Goal: Task Accomplishment & Management: Manage account settings

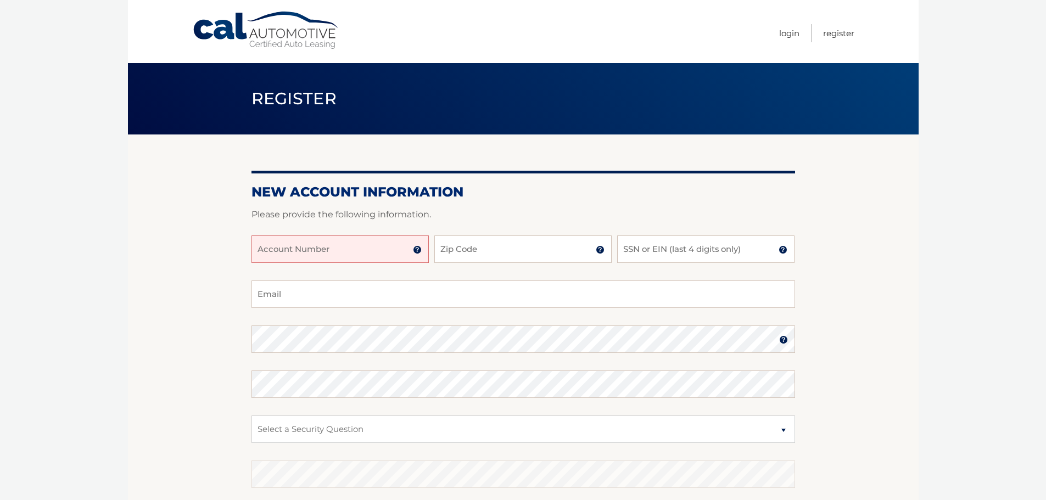
click at [371, 253] on input "Account Number" at bounding box center [339, 249] width 177 height 27
type input "44456012071"
click at [463, 250] on input "Zip Code" at bounding box center [522, 249] width 177 height 27
type input "33312"
click at [641, 253] on input "SSN or EIN (last 4 digits only)" at bounding box center [705, 249] width 177 height 27
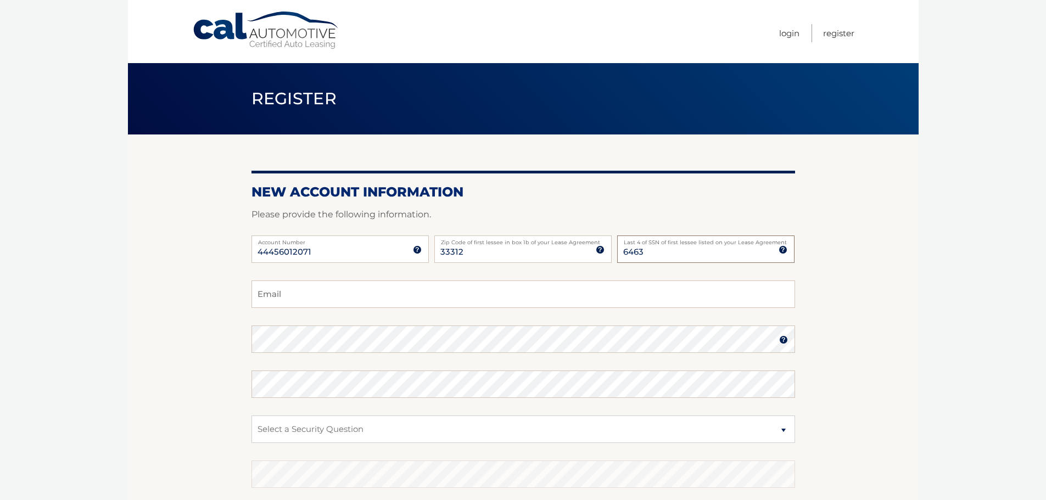
type input "6463"
click at [533, 296] on input "Email" at bounding box center [523, 294] width 544 height 27
type input "dianakiosea@gmail.com"
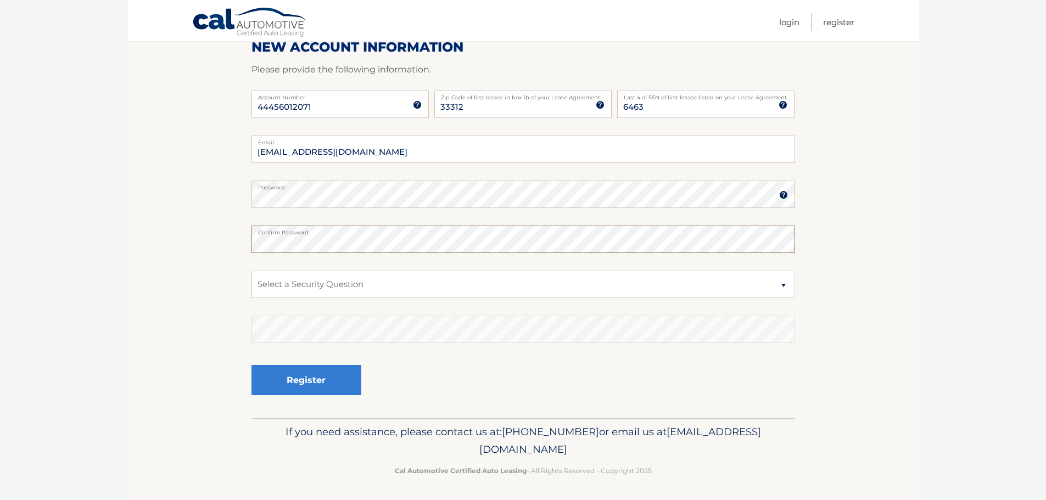
scroll to position [147, 0]
click at [388, 281] on select "Select a Security Question What was the name of your elementary school? What is…" at bounding box center [523, 282] width 544 height 27
select select "5"
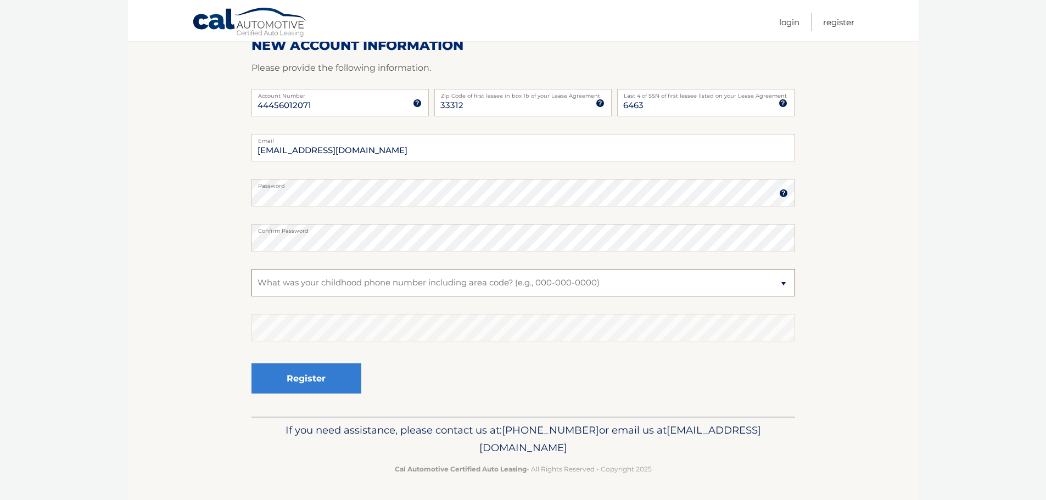
click at [251, 269] on select "Select a Security Question What was the name of your elementary school? What is…" at bounding box center [523, 282] width 544 height 27
click at [339, 380] on button "Register" at bounding box center [306, 379] width 110 height 30
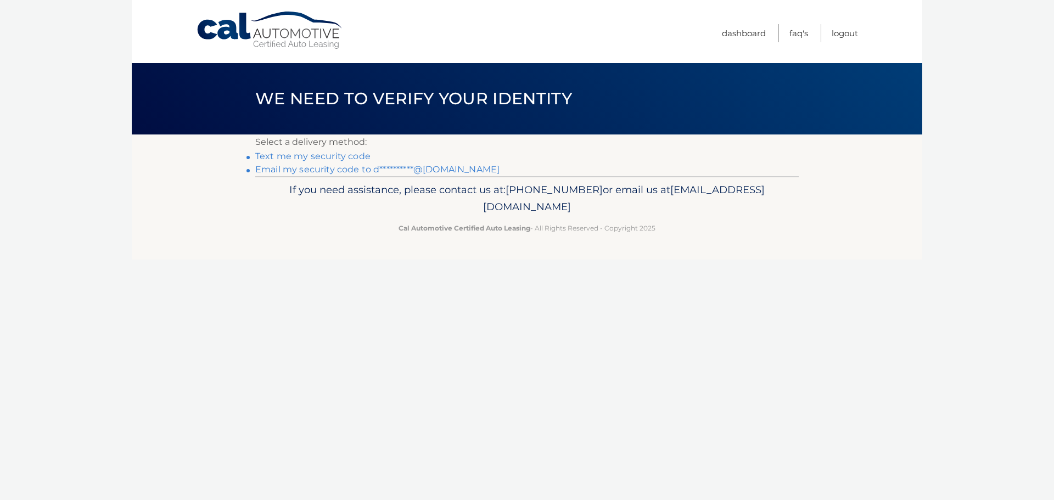
click at [338, 155] on link "Text me my security code" at bounding box center [312, 156] width 115 height 10
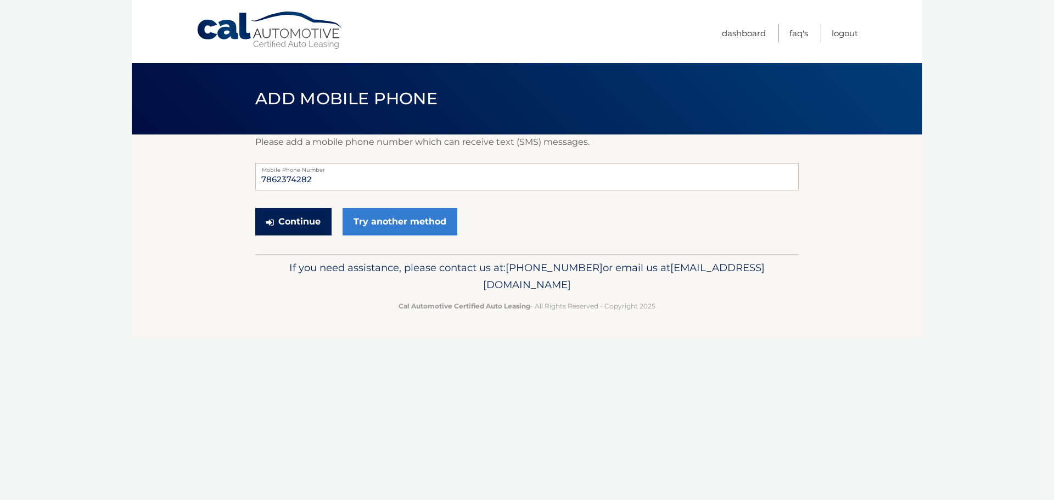
click at [312, 223] on button "Continue" at bounding box center [293, 221] width 76 height 27
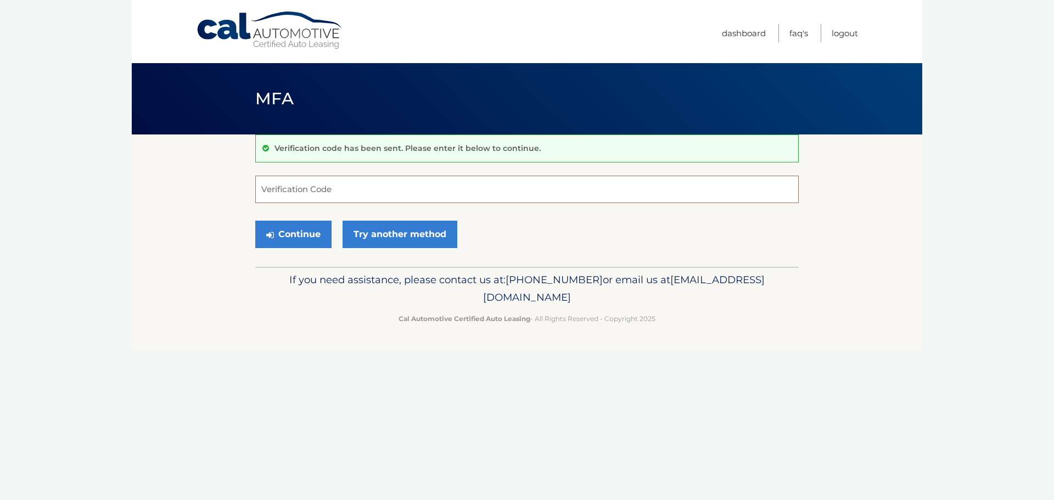
click at [319, 189] on input "Verification Code" at bounding box center [527, 189] width 544 height 27
type input "306270"
click at [320, 224] on button "Continue" at bounding box center [293, 234] width 76 height 27
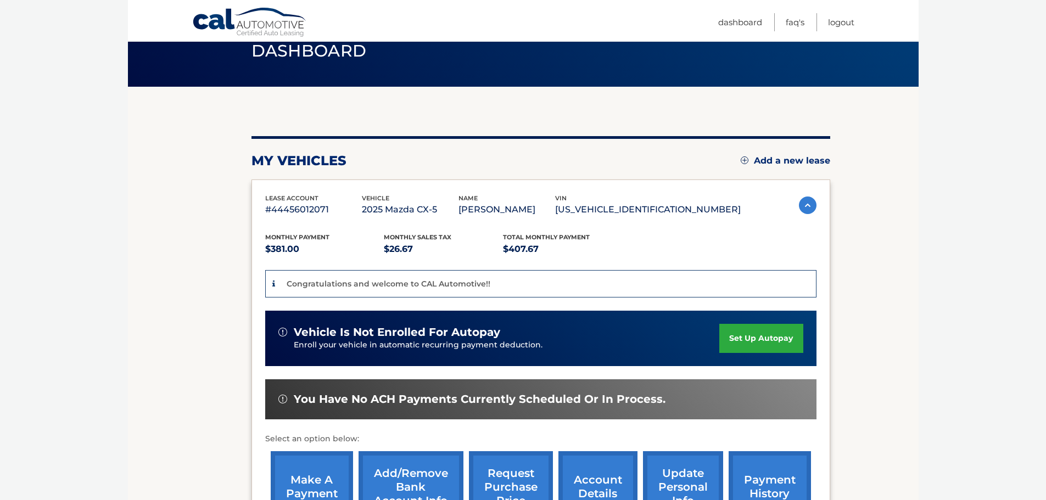
scroll to position [110, 0]
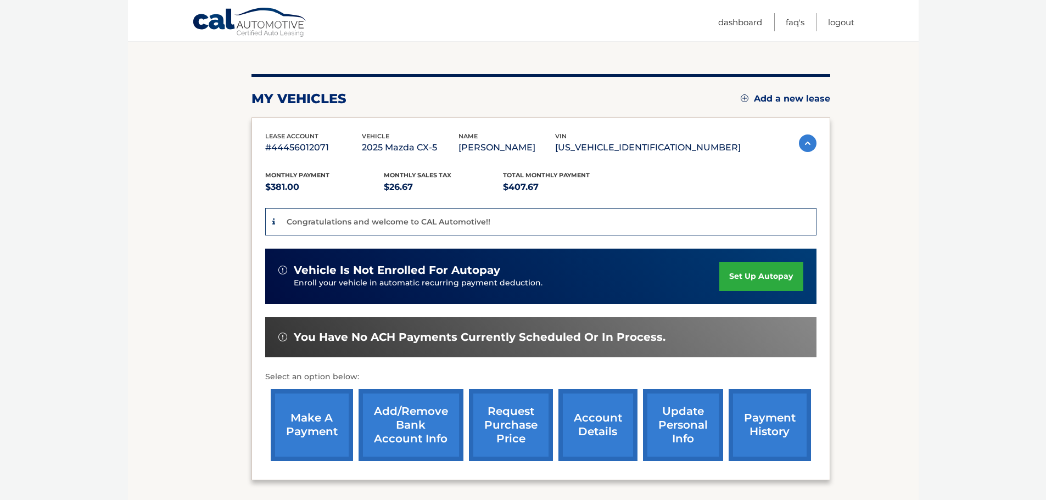
click at [751, 285] on link "set up autopay" at bounding box center [760, 276] width 83 height 29
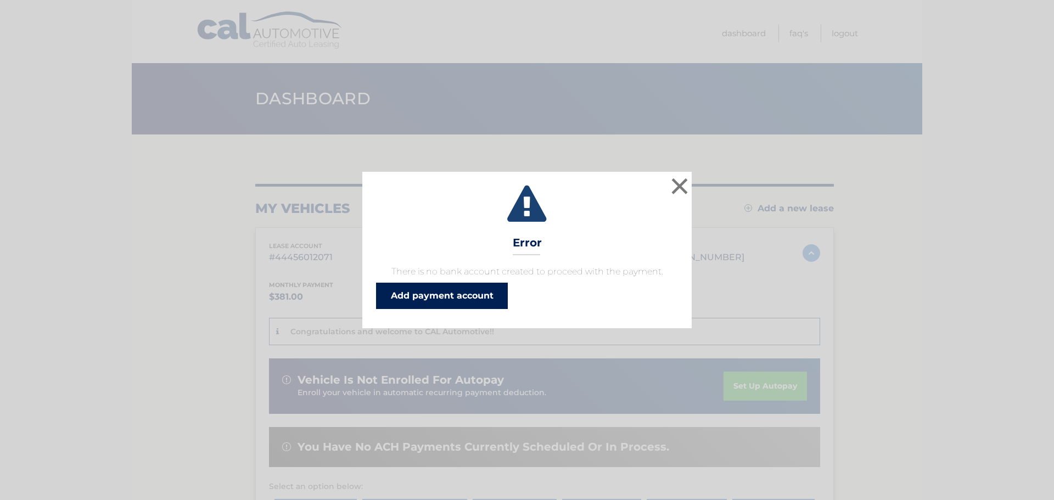
click at [434, 290] on link "Add payment account" at bounding box center [442, 296] width 132 height 26
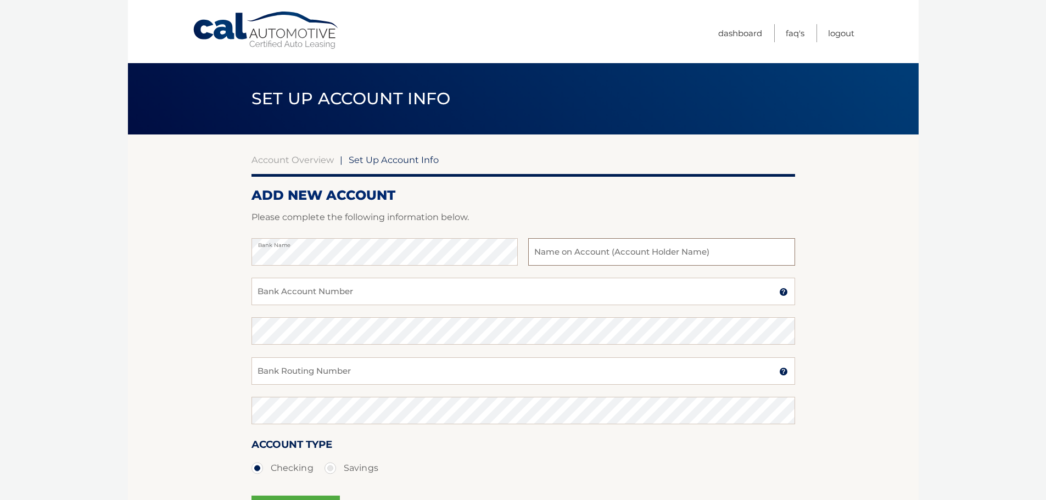
click at [589, 250] on input "text" at bounding box center [661, 251] width 266 height 27
type input "[PERSON_NAME]"
click at [392, 294] on input "Bank Account Number" at bounding box center [523, 291] width 544 height 27
click at [382, 294] on input "Bank Account Number" at bounding box center [523, 291] width 544 height 27
click at [323, 290] on input "Bank Account Number" at bounding box center [523, 291] width 544 height 27
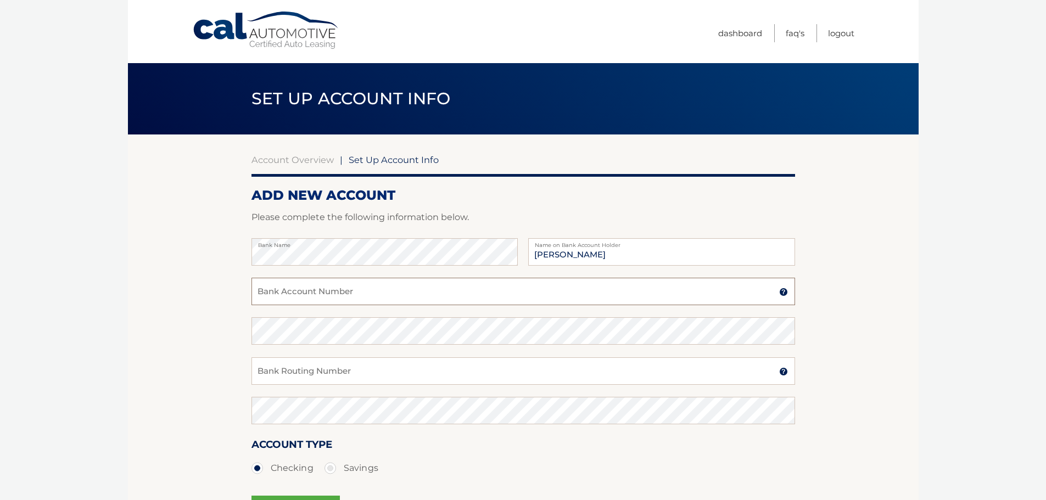
paste input "611766929"
type input "611766929"
click at [297, 373] on input "Bank Routing Number" at bounding box center [523, 370] width 544 height 27
click at [290, 373] on input "Bank Routing Number" at bounding box center [523, 370] width 544 height 27
paste input "267084131"
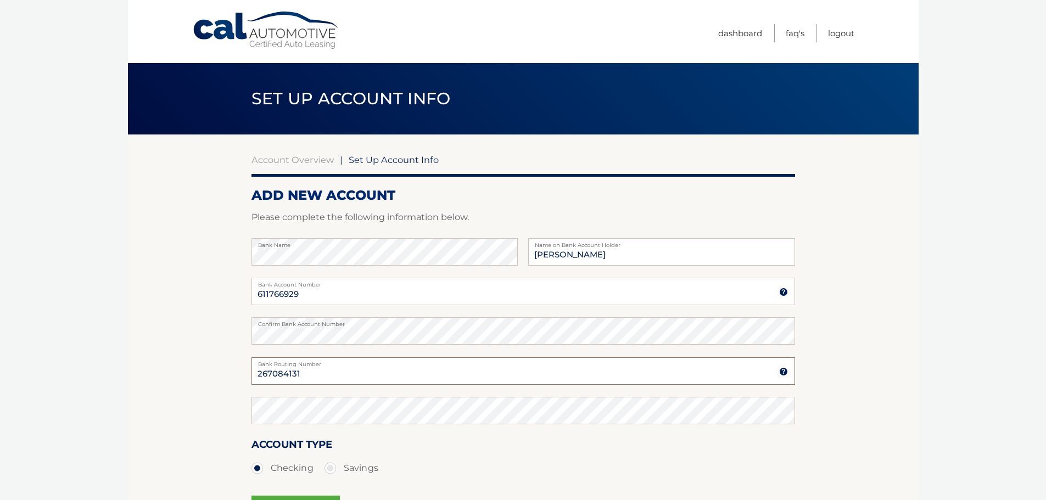
type input "267084131"
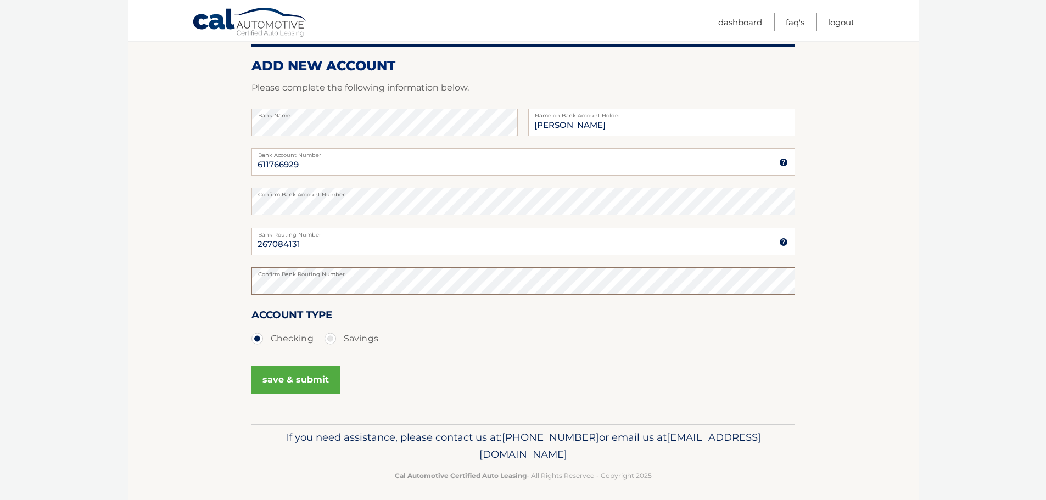
scroll to position [137, 0]
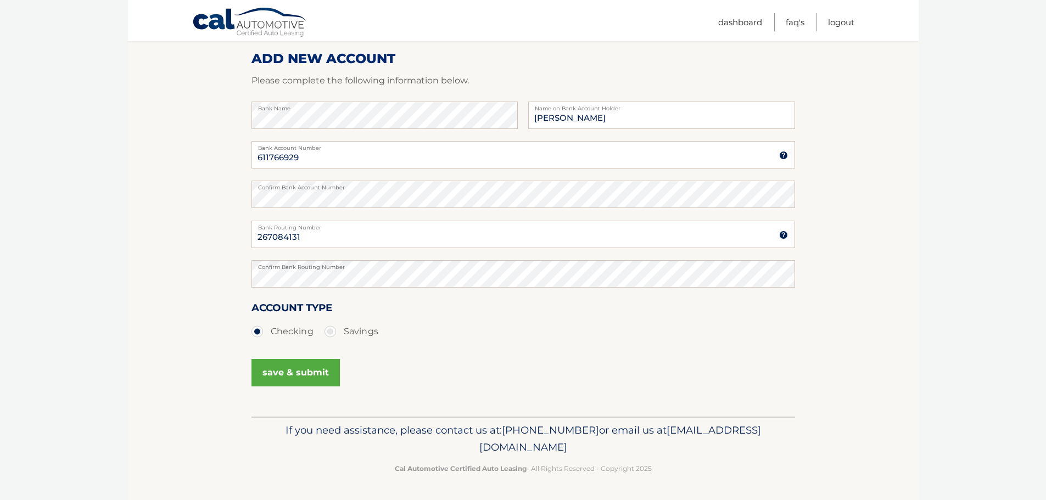
click at [303, 363] on button "save & submit" at bounding box center [295, 372] width 88 height 27
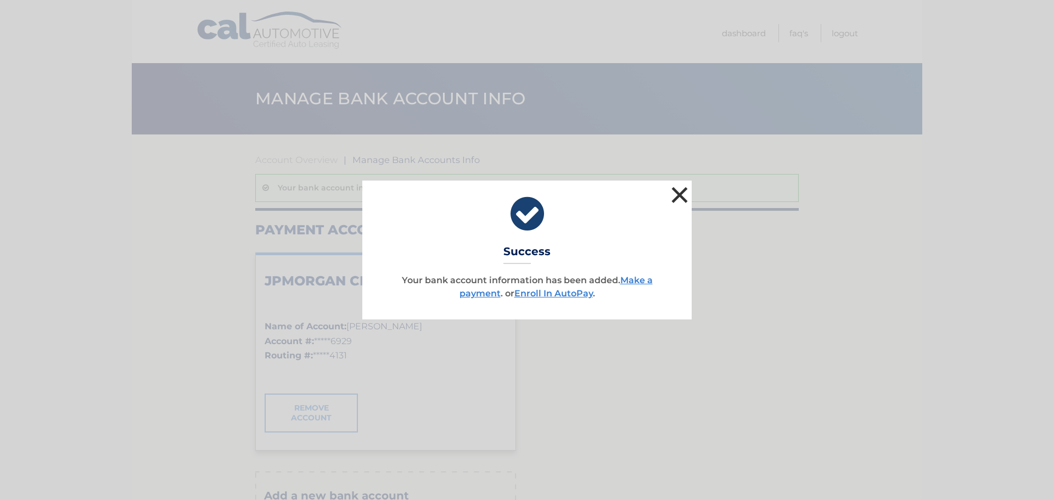
click at [684, 193] on button "×" at bounding box center [680, 195] width 22 height 22
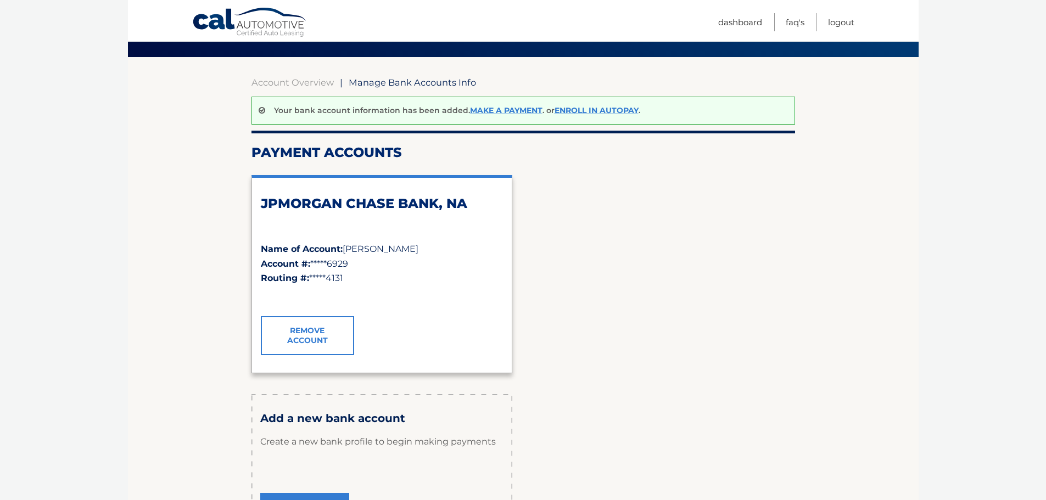
scroll to position [66, 0]
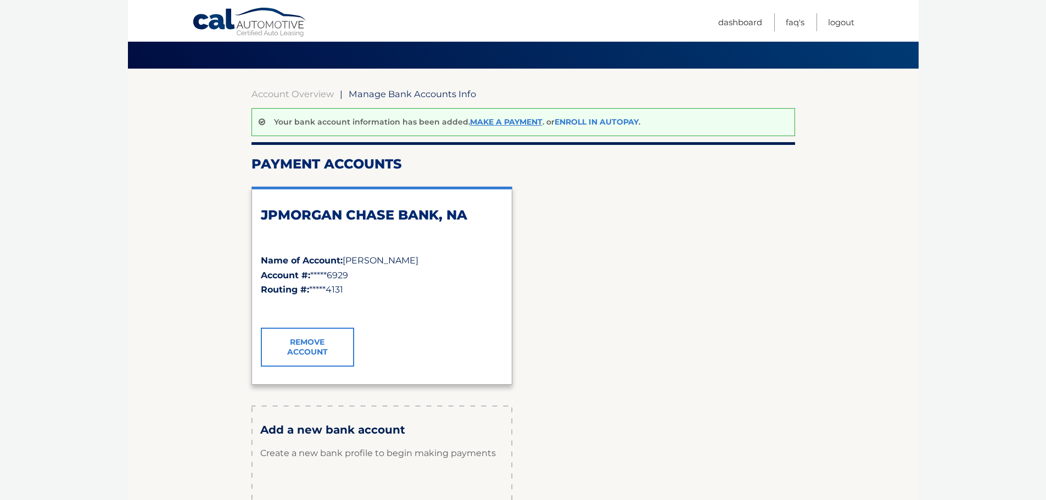
click at [624, 120] on link "Enroll In AutoPay" at bounding box center [597, 122] width 84 height 10
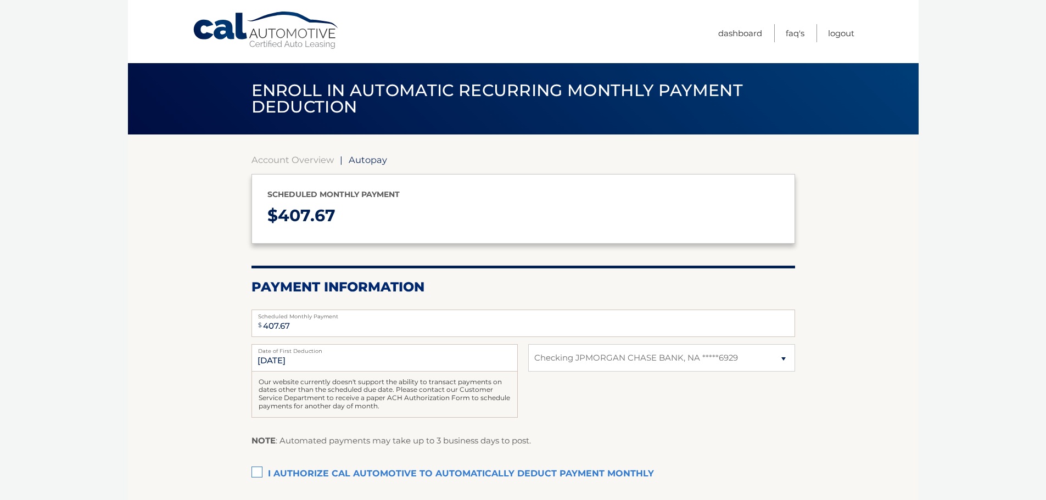
select select "Yzk3NzE5NTItZTJjNC00MWVlLTg3ZDMtMTFkMTE1M2Q0YzBk"
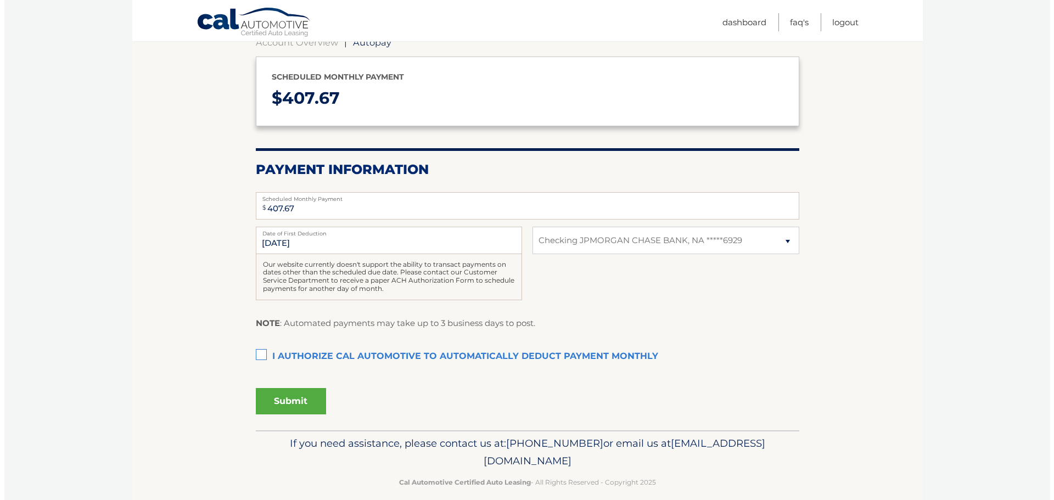
scroll to position [131, 0]
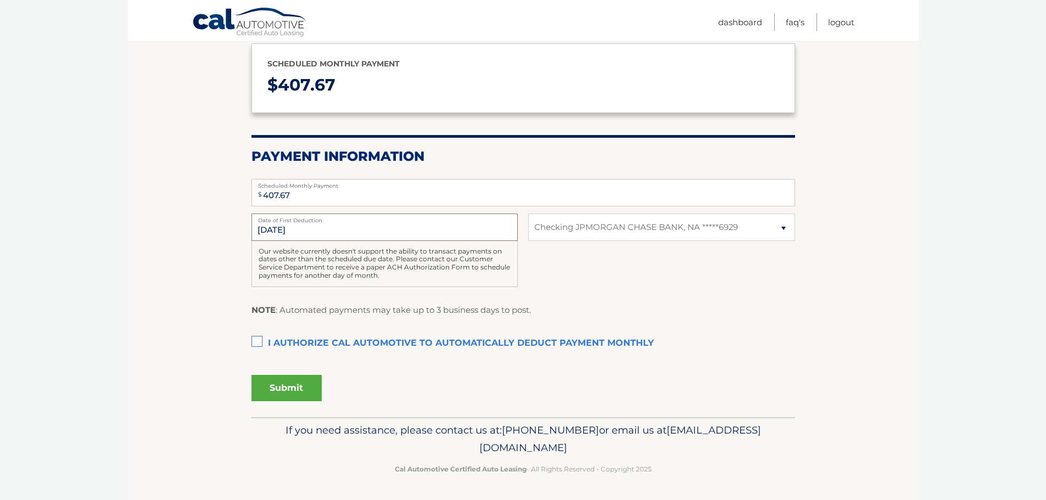
click at [335, 232] on input "10/2/2025" at bounding box center [384, 227] width 266 height 27
click at [321, 231] on input "10/2/2025" at bounding box center [384, 227] width 266 height 27
click at [271, 230] on input "10/2/2025" at bounding box center [384, 227] width 266 height 27
click at [251, 337] on label "I authorize cal automotive to automatically deduct payment monthly This checkbo…" at bounding box center [523, 344] width 544 height 22
click at [0, 0] on input "I authorize cal automotive to automatically deduct payment monthly This checkbo…" at bounding box center [0, 0] width 0 height 0
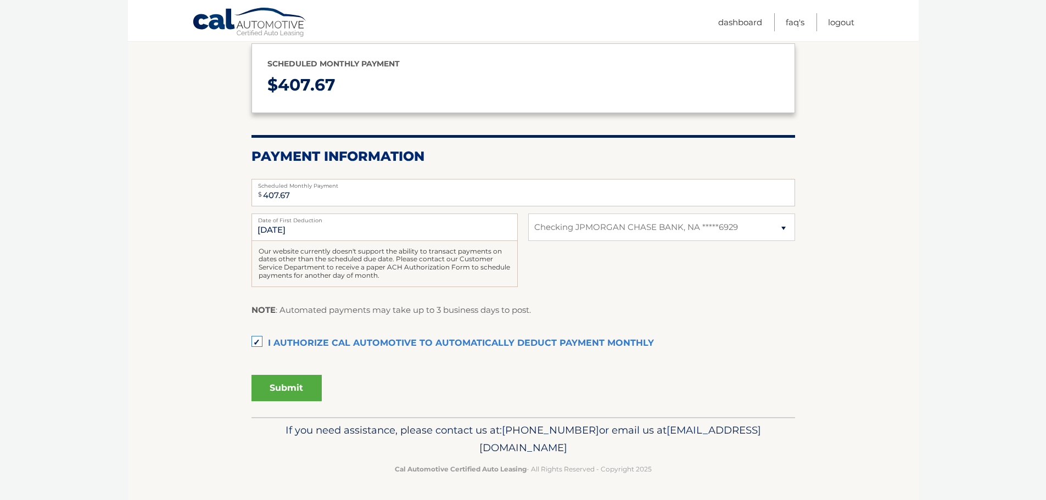
click at [297, 387] on button "Submit" at bounding box center [286, 388] width 70 height 26
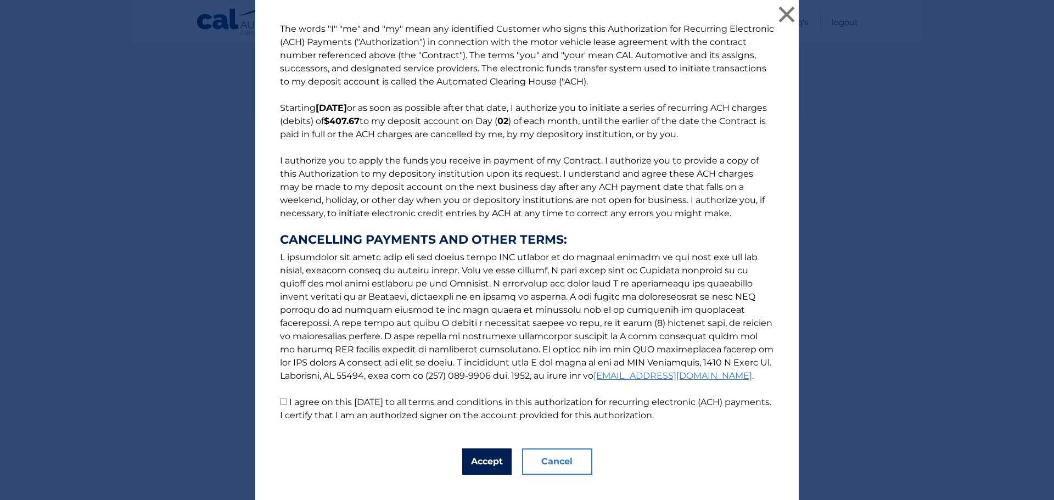
click at [485, 458] on button "Accept" at bounding box center [486, 462] width 49 height 26
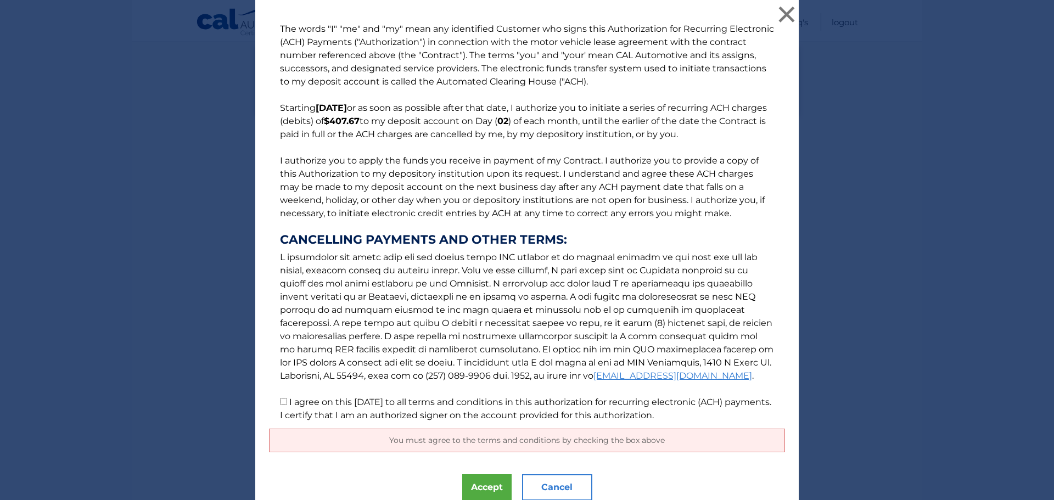
click at [280, 402] on input "I agree on this 09/21/2025 to all terms and conditions in this authorization fo…" at bounding box center [283, 401] width 7 height 7
checkbox input "true"
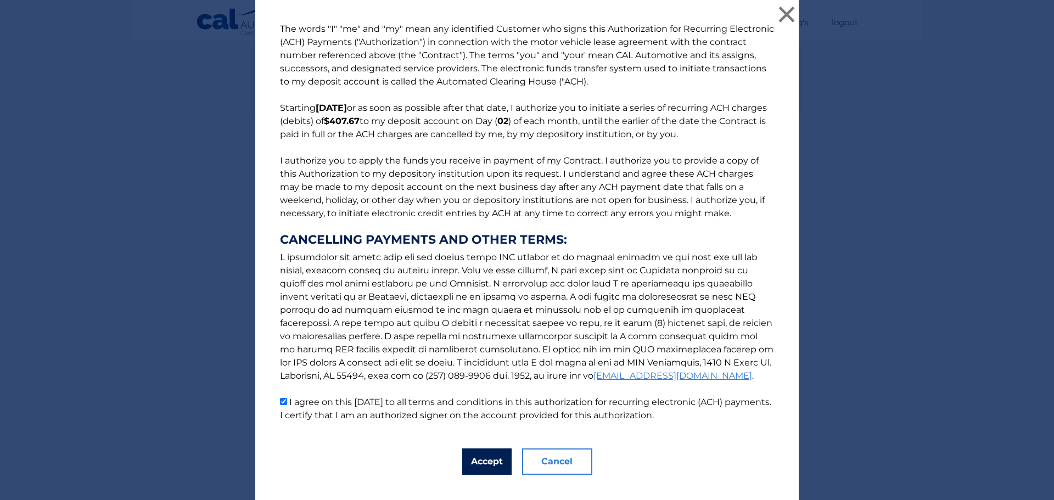
click at [495, 465] on button "Accept" at bounding box center [486, 462] width 49 height 26
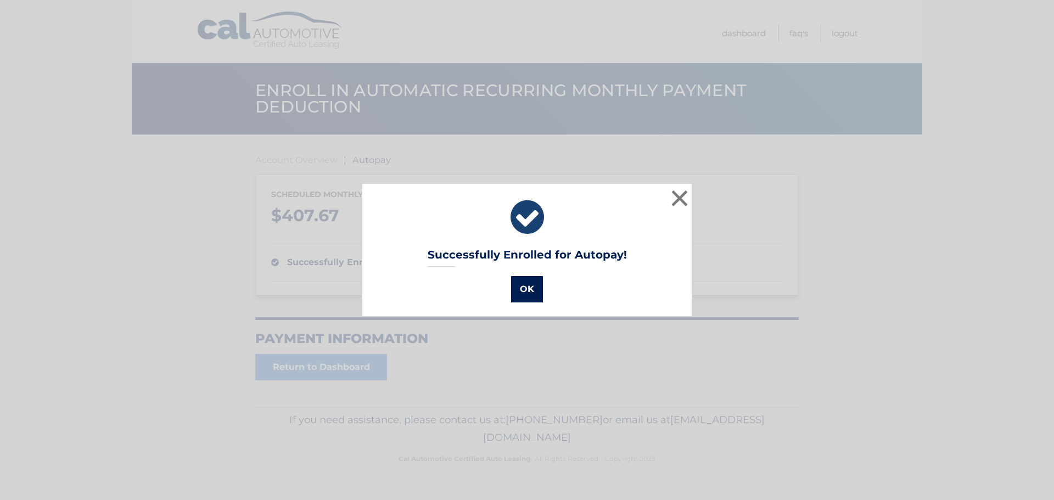
click at [523, 295] on button "OK" at bounding box center [527, 289] width 32 height 26
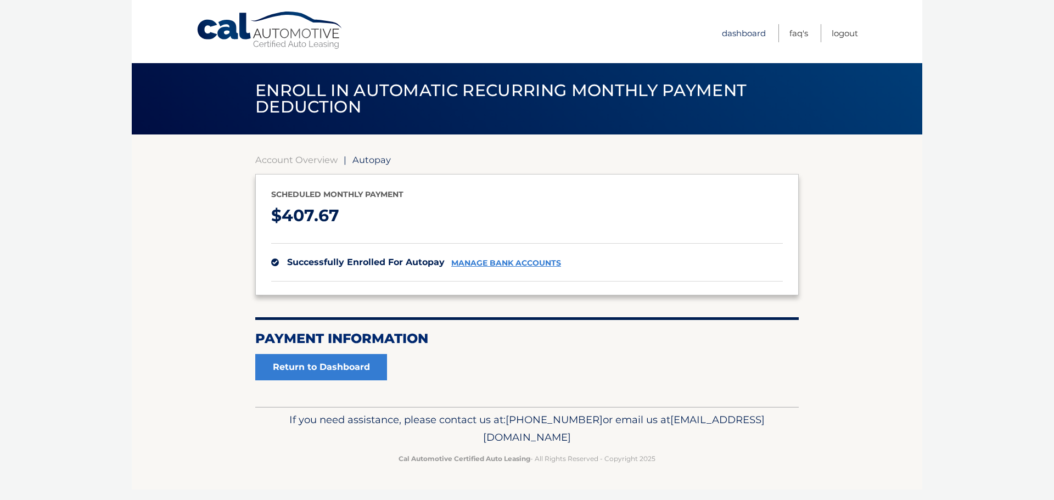
click at [737, 31] on link "Dashboard" at bounding box center [744, 33] width 44 height 18
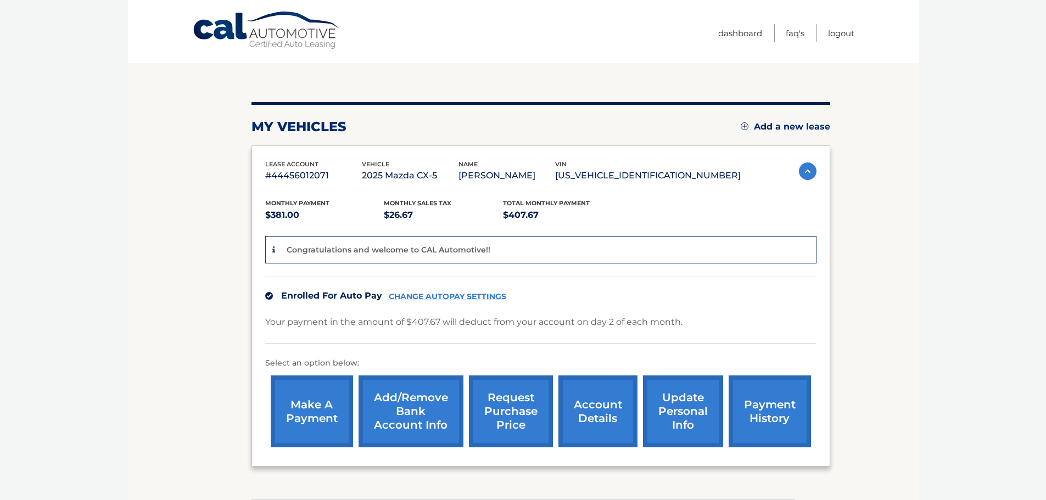
scroll to position [165, 0]
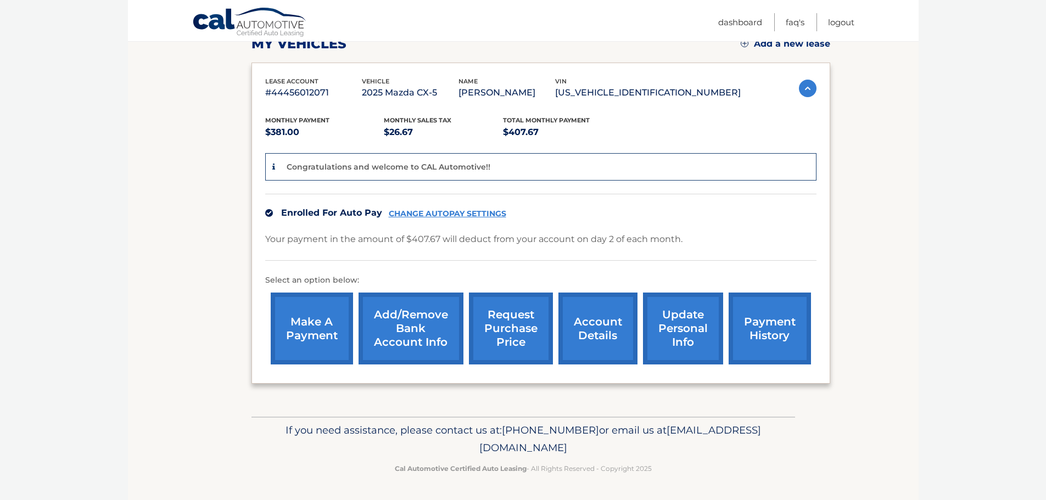
click at [600, 326] on link "account details" at bounding box center [597, 329] width 79 height 72
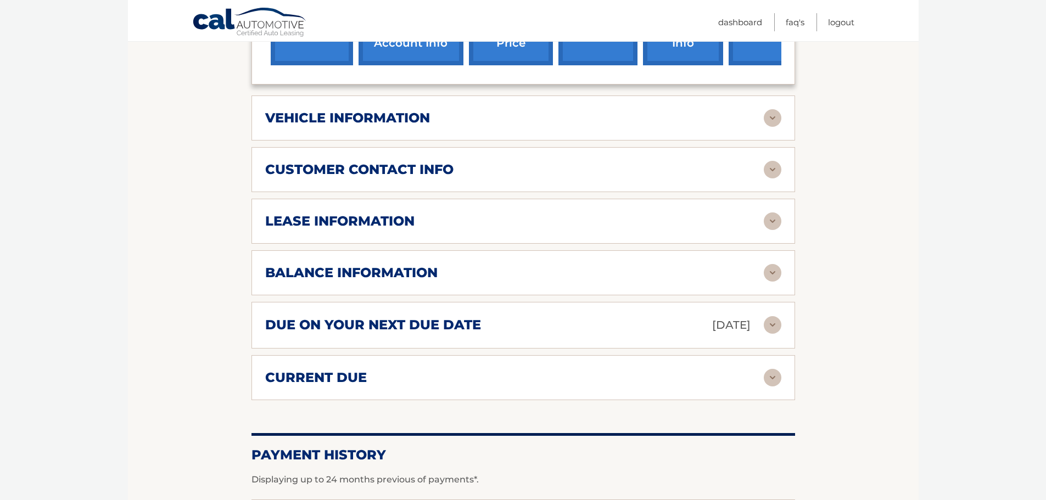
scroll to position [439, 0]
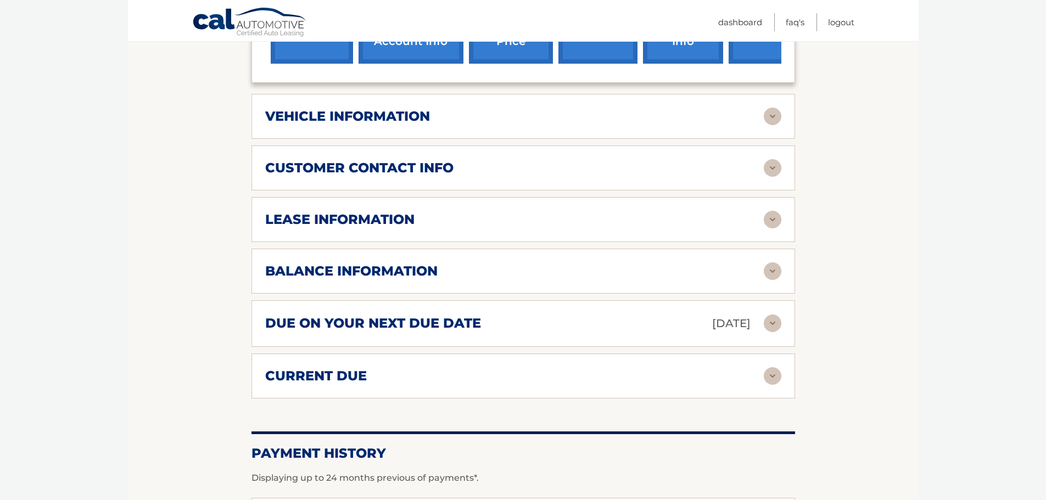
click at [590, 123] on div "vehicle information" at bounding box center [514, 116] width 499 height 16
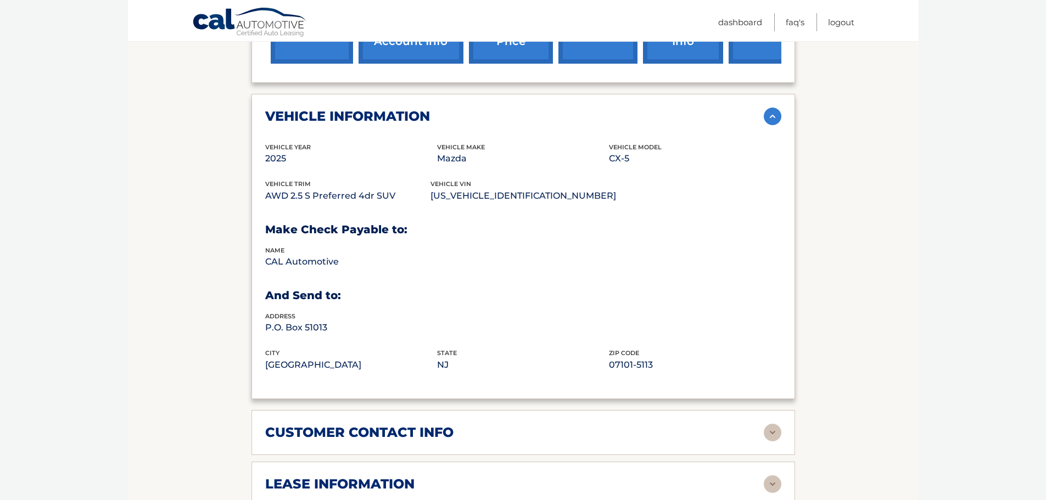
click at [590, 123] on div "vehicle information" at bounding box center [514, 116] width 499 height 16
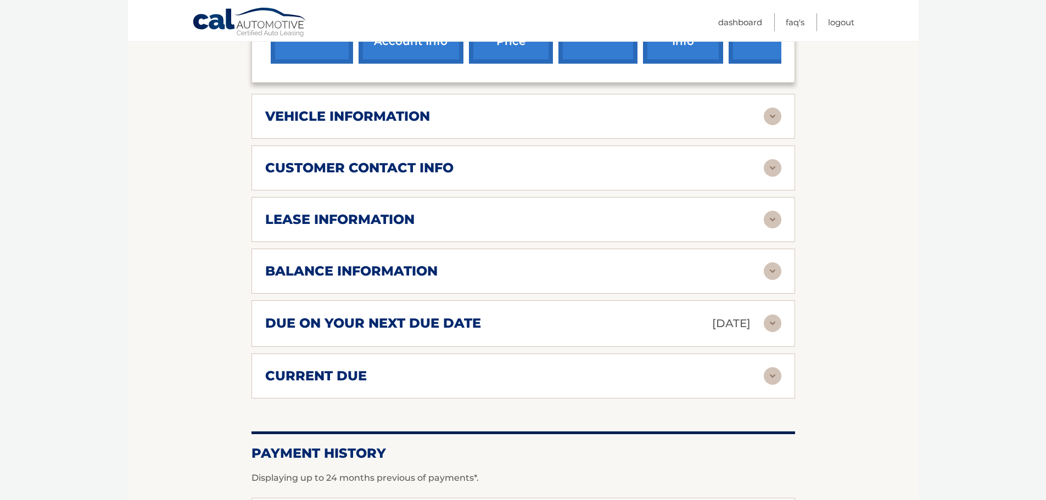
click at [572, 175] on div "customer contact info" at bounding box center [514, 168] width 499 height 16
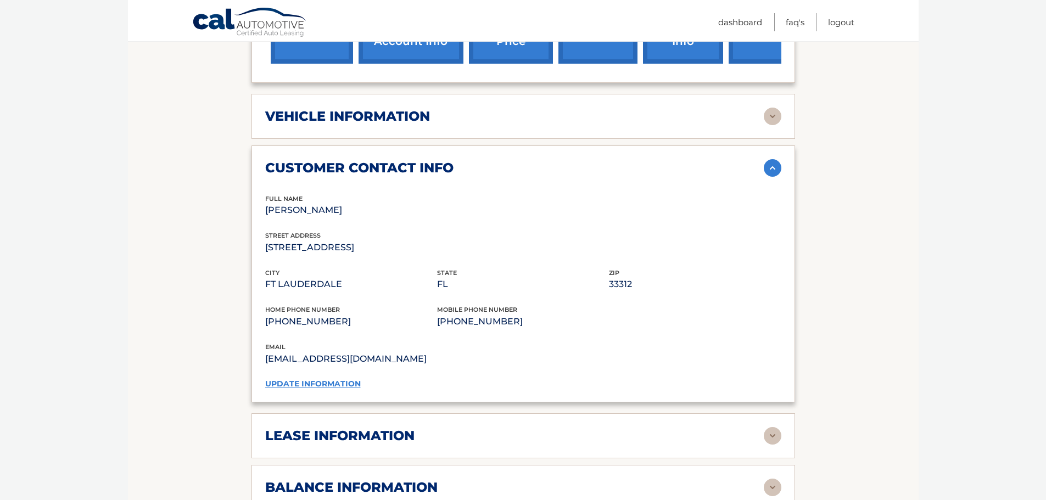
click at [572, 173] on div "customer contact info" at bounding box center [514, 168] width 499 height 16
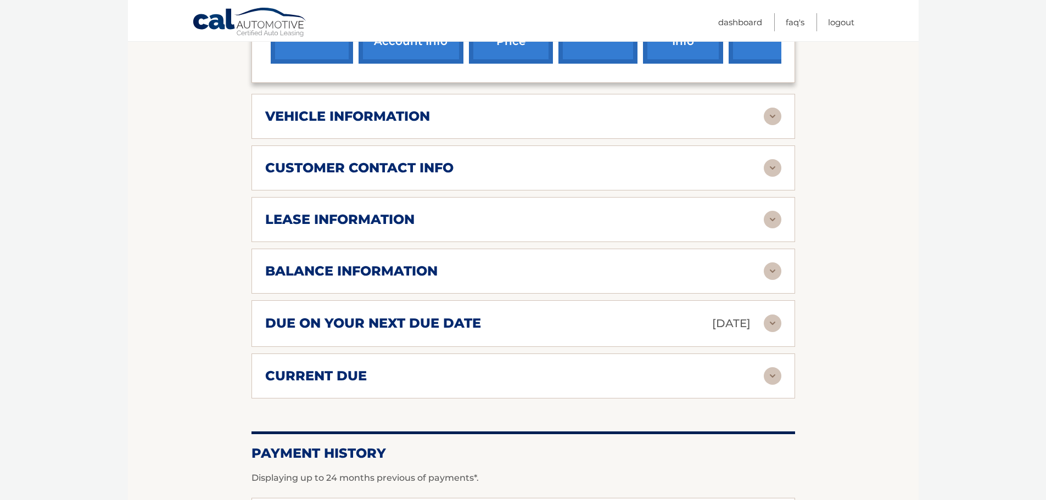
click at [567, 225] on div "lease information" at bounding box center [514, 219] width 499 height 16
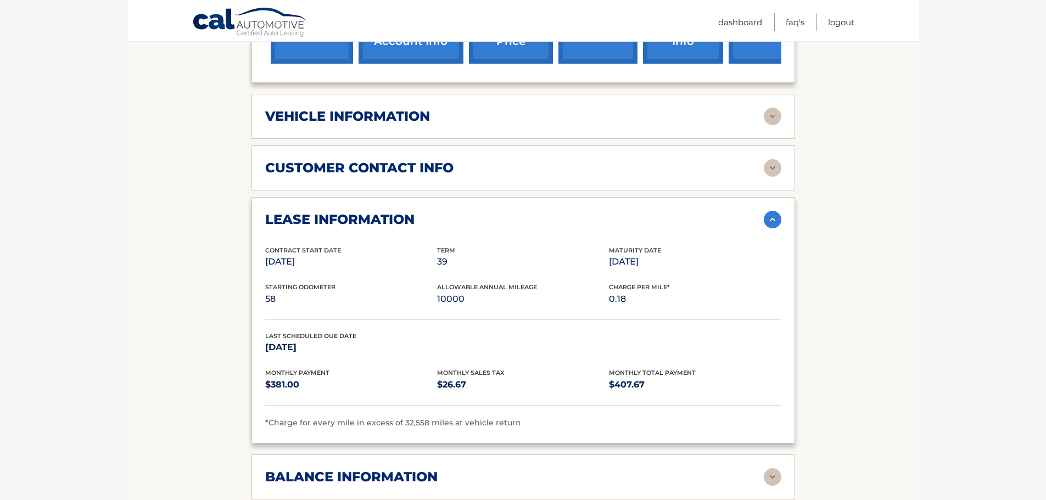
click at [568, 225] on div "lease information" at bounding box center [514, 219] width 499 height 16
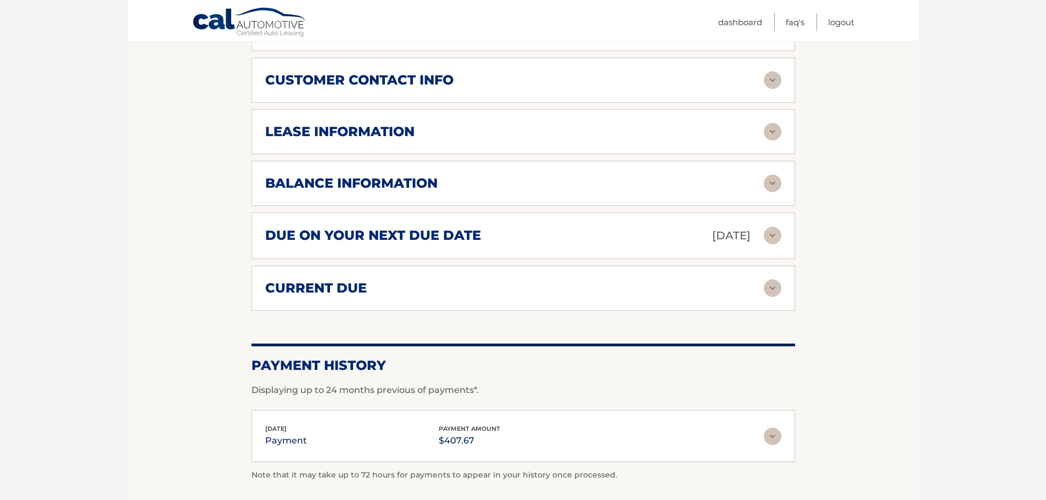
scroll to position [549, 0]
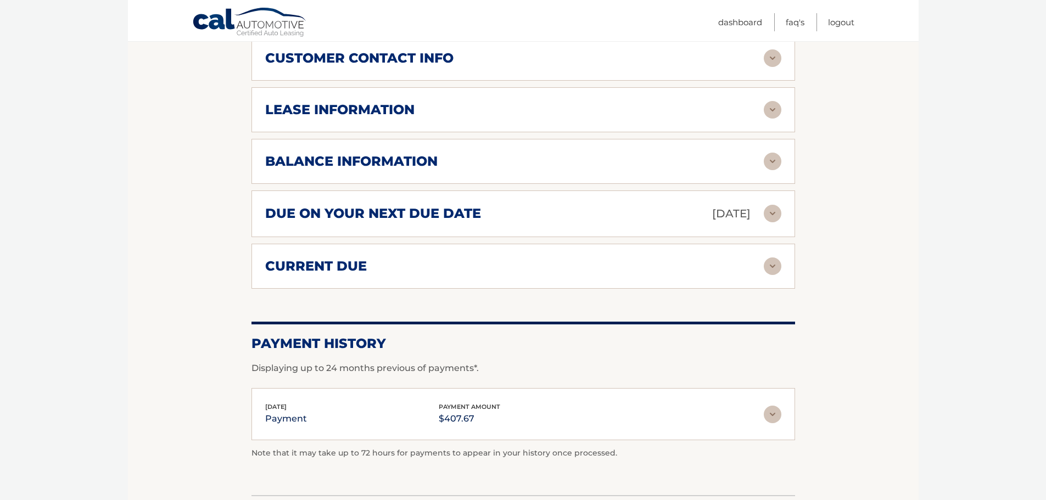
click at [564, 166] on div "balance information" at bounding box center [514, 161] width 499 height 16
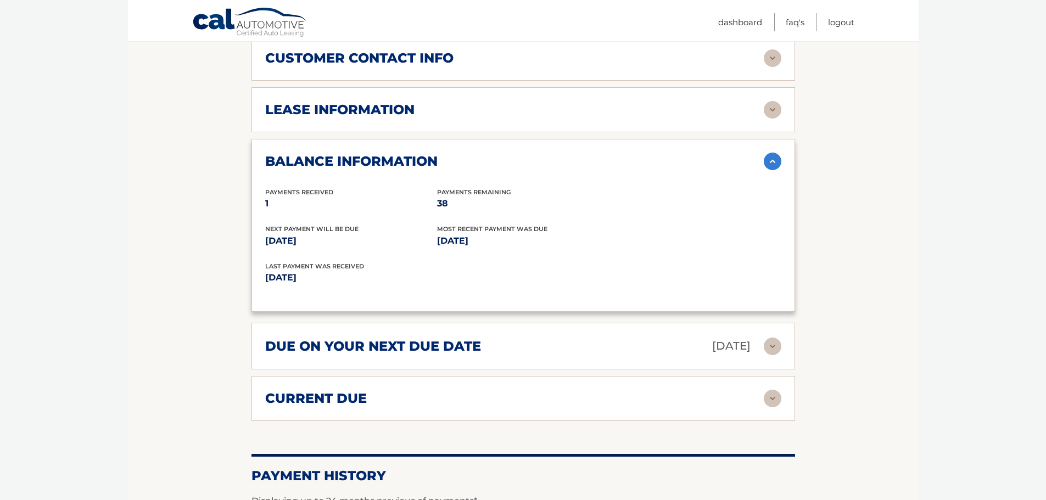
click at [564, 166] on div "balance information" at bounding box center [514, 161] width 499 height 16
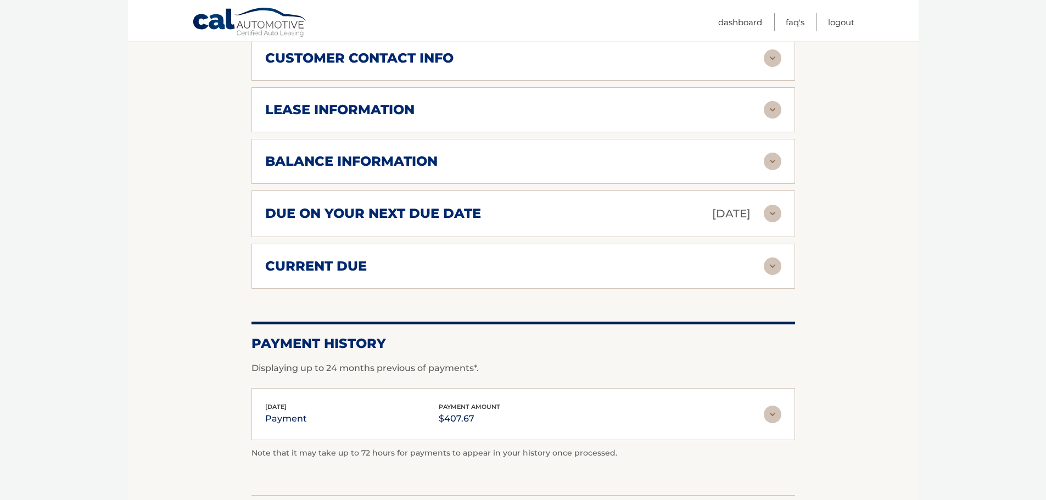
click at [562, 214] on div "due on your next due date [DATE]" at bounding box center [514, 213] width 499 height 19
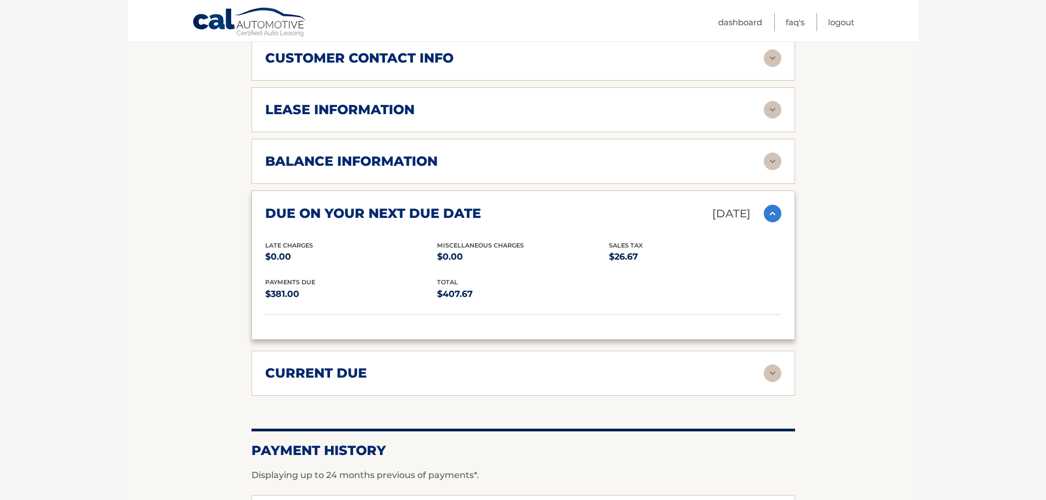
click at [562, 211] on div "due on your next due date [DATE]" at bounding box center [514, 213] width 499 height 19
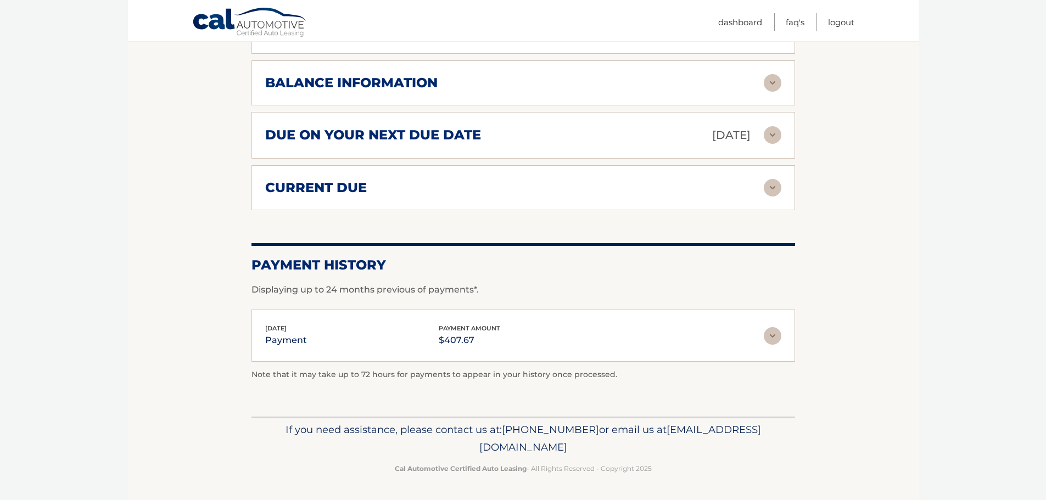
click at [563, 192] on div "current due" at bounding box center [514, 188] width 499 height 16
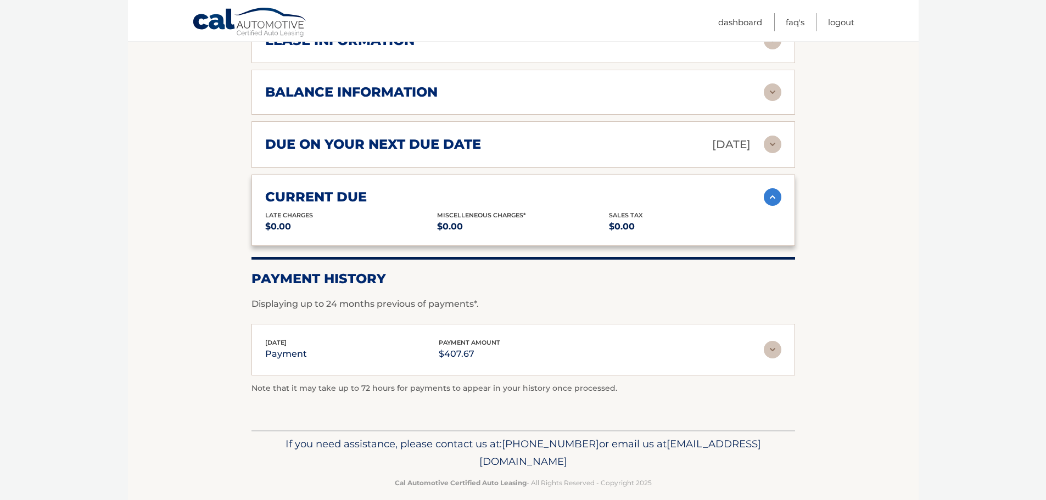
scroll to position [628, 0]
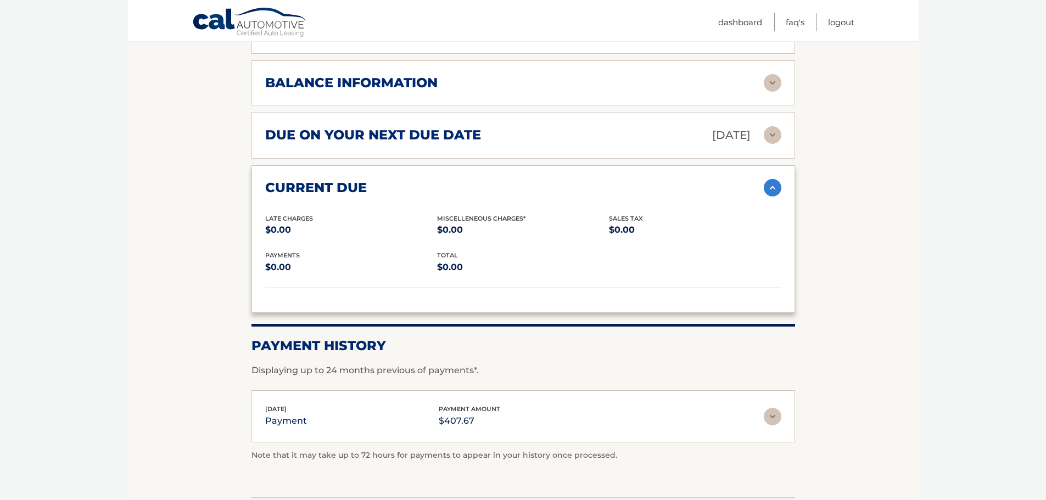
click at [563, 192] on div "current due" at bounding box center [514, 188] width 499 height 16
